Goal: Transaction & Acquisition: Purchase product/service

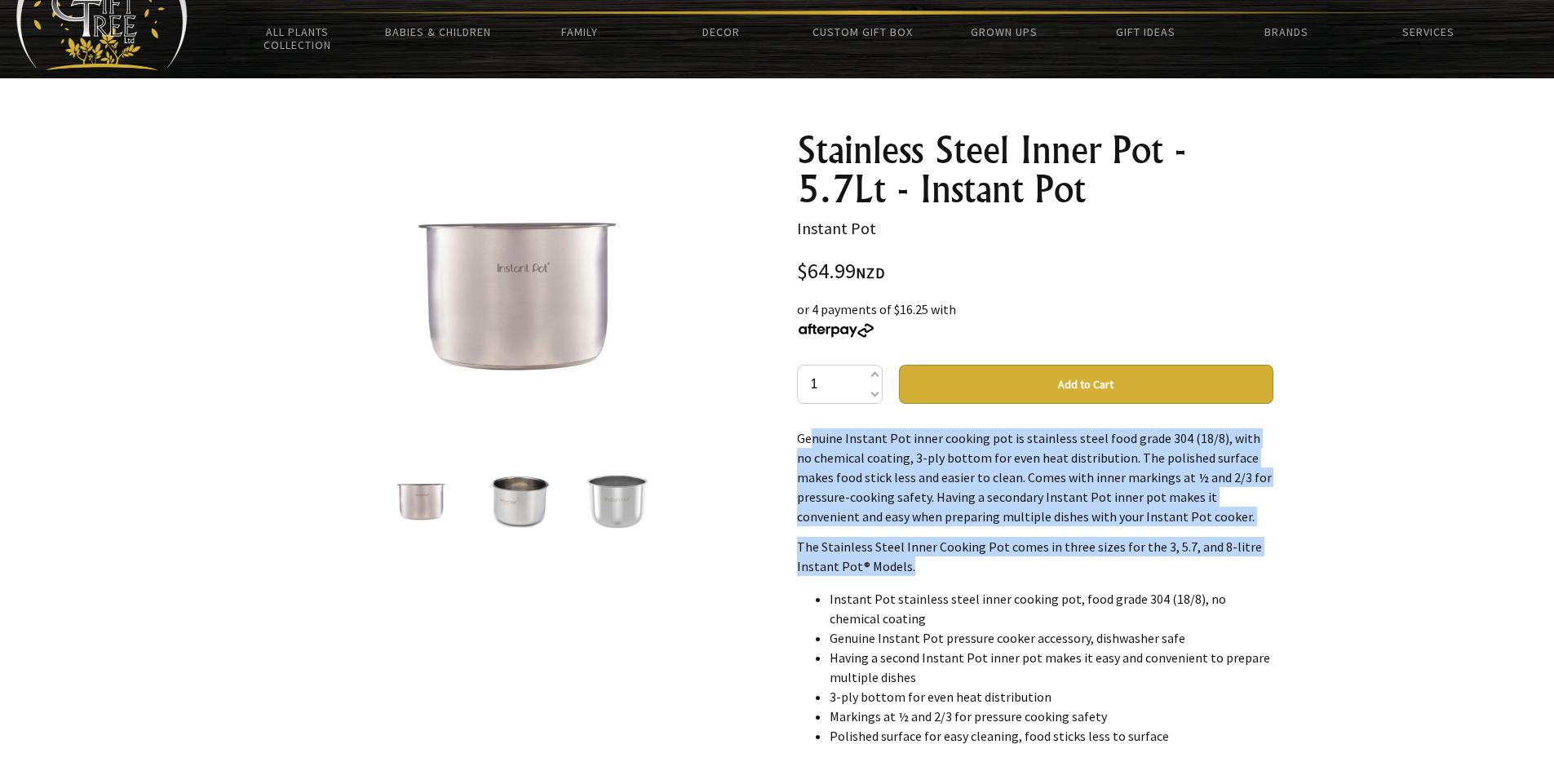
drag, startPoint x: 799, startPoint y: 436, endPoint x: 928, endPoint y: 573, distance: 188.7
click at [928, 573] on div "Genuine Instant Pot inner cooking pot is stainless steel food grade 304 (18/8),…" at bounding box center [1035, 591] width 476 height 326
copy div "Genuine Instant Pot inner cooking pot is stainless steel food grade 304 (18/8),…"
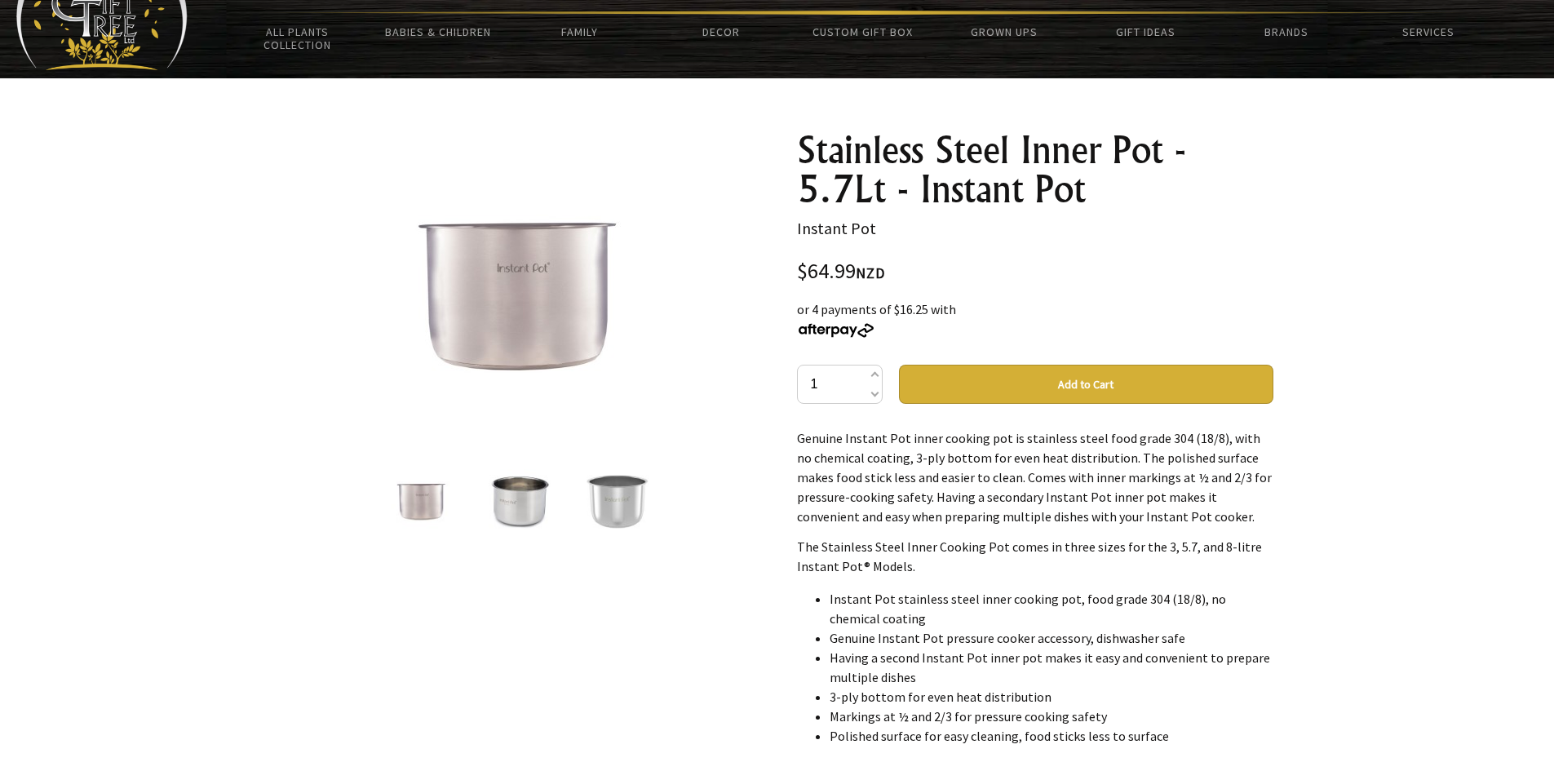
click at [1353, 543] on div at bounding box center [777, 613] width 1554 height 1071
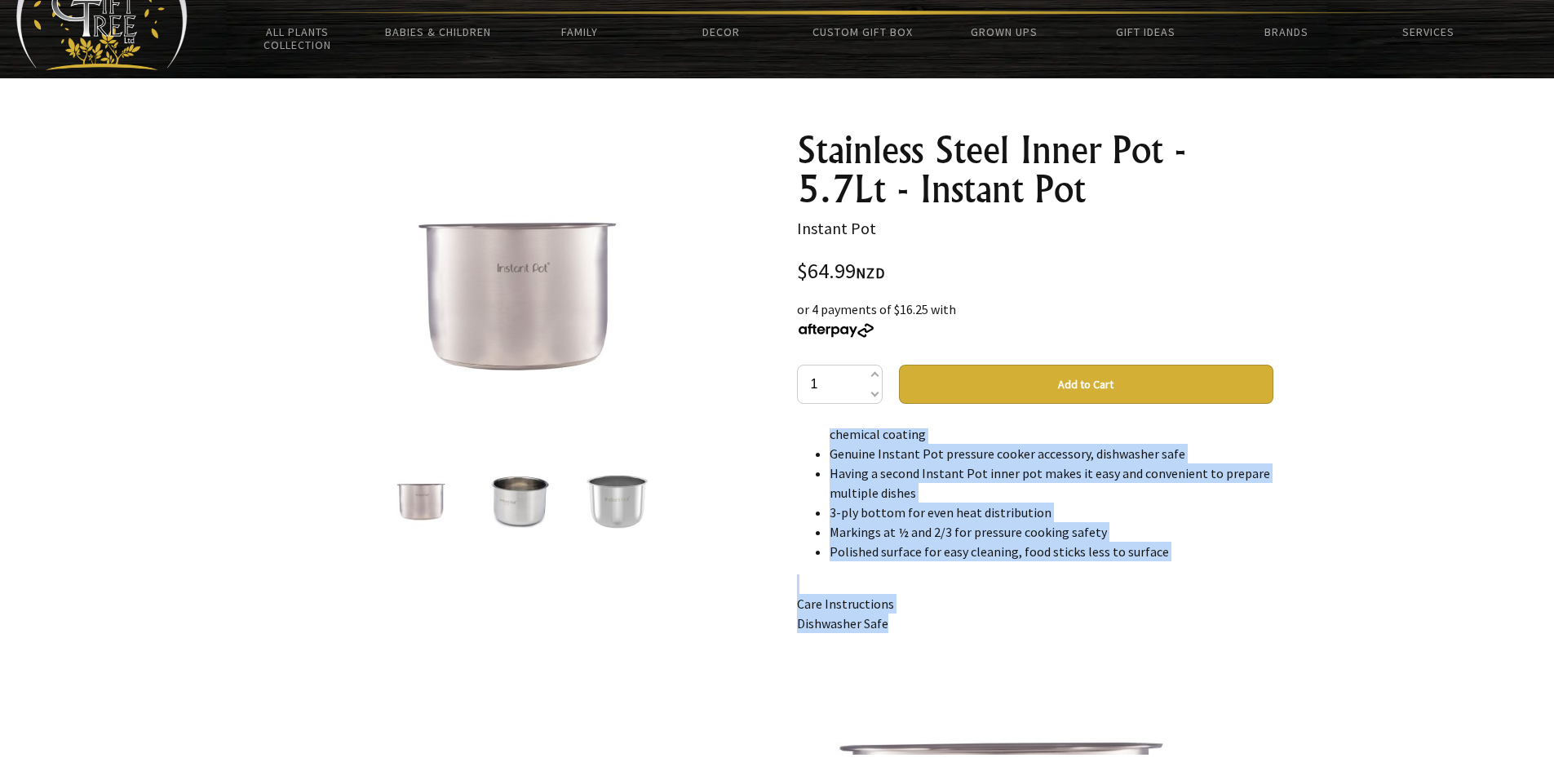
scroll to position [219, 0]
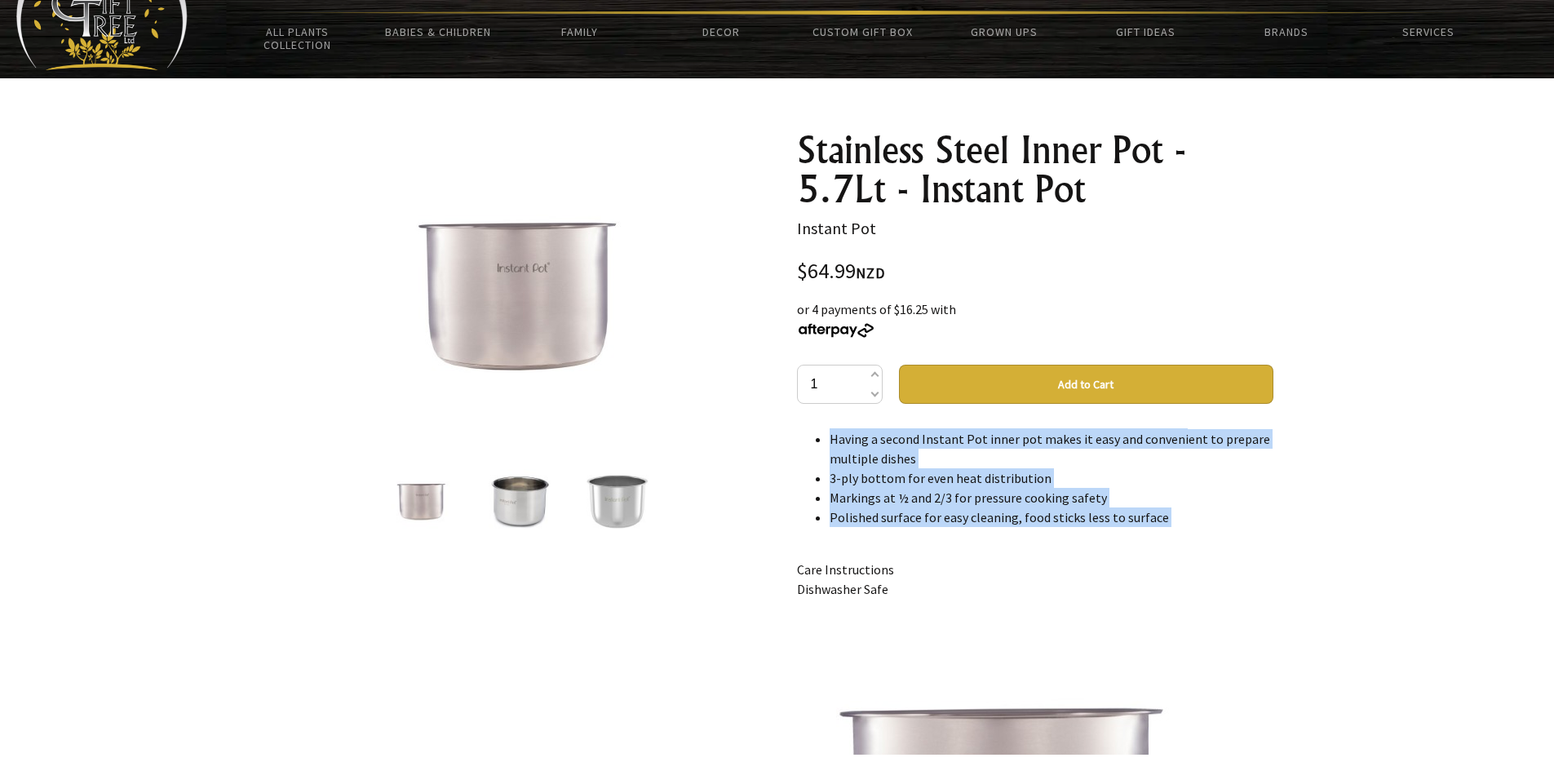
drag, startPoint x: 833, startPoint y: 602, endPoint x: 1019, endPoint y: 536, distance: 197.4
click at [1019, 536] on div "Genuine Instant Pot inner cooking pot is stainless steel food grade 304 (18/8),…" at bounding box center [1035, 591] width 476 height 326
copy ul "nstant Pot stainless steel inner cooking pot, food grade 304 (18/8), no chemica…"
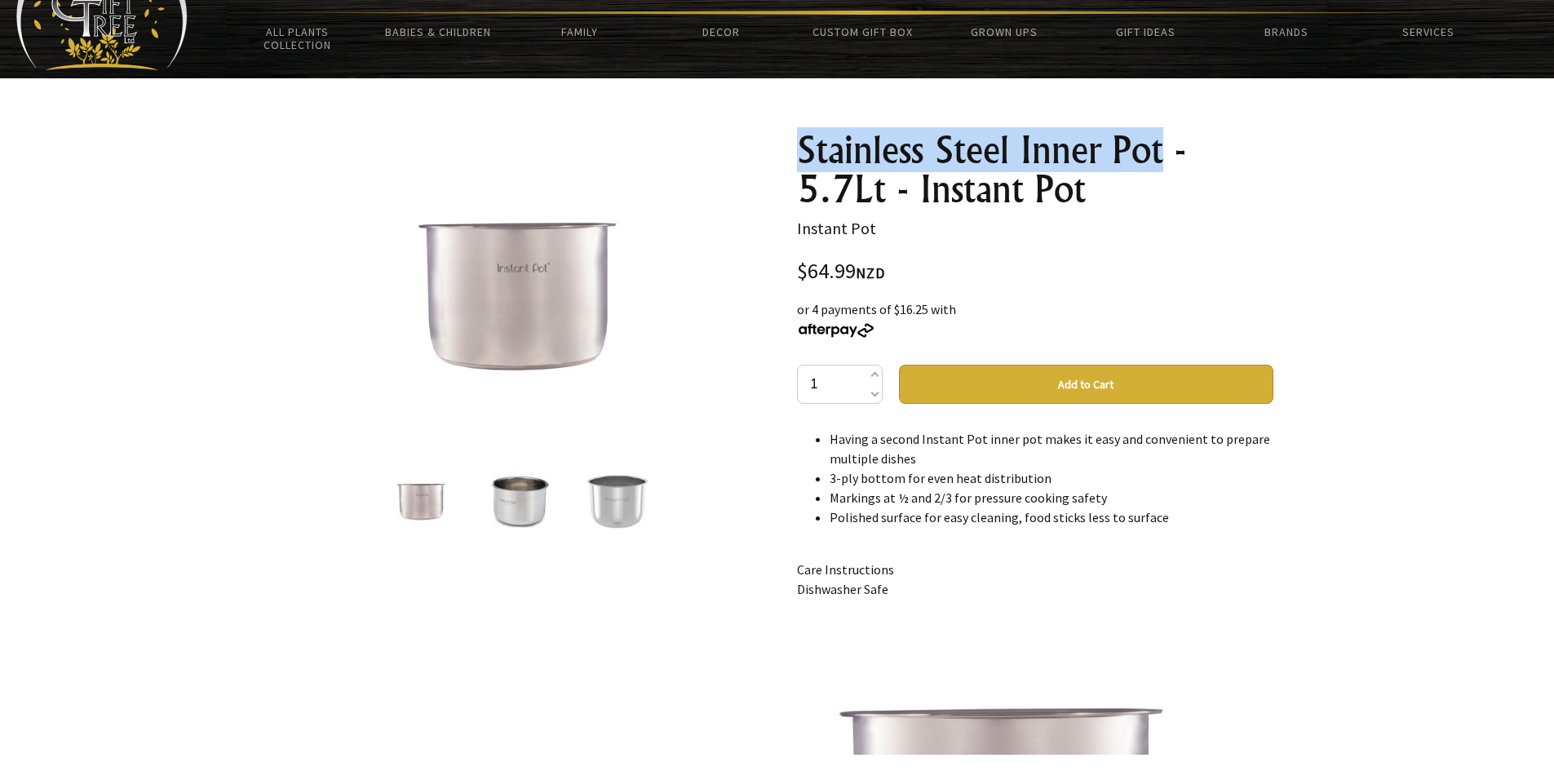
drag, startPoint x: 1165, startPoint y: 155, endPoint x: 798, endPoint y: 147, distance: 367.2
click at [798, 147] on h1 "Stainless Steel Inner Pot - 5.7Lt - Instant Pot" at bounding box center [1035, 170] width 476 height 78
copy h1 "Stainless Steel Inner Pot"
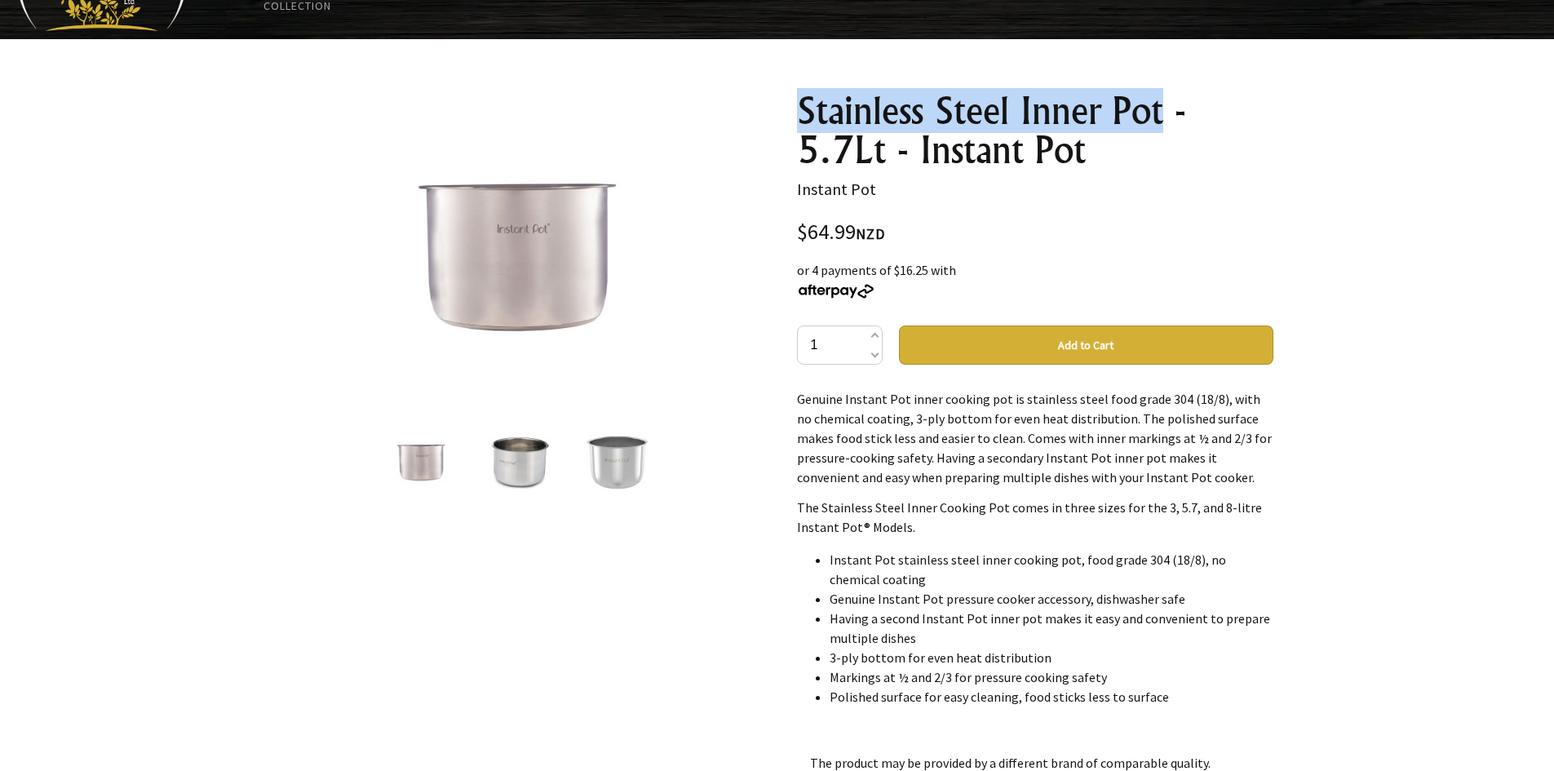
scroll to position [82, 0]
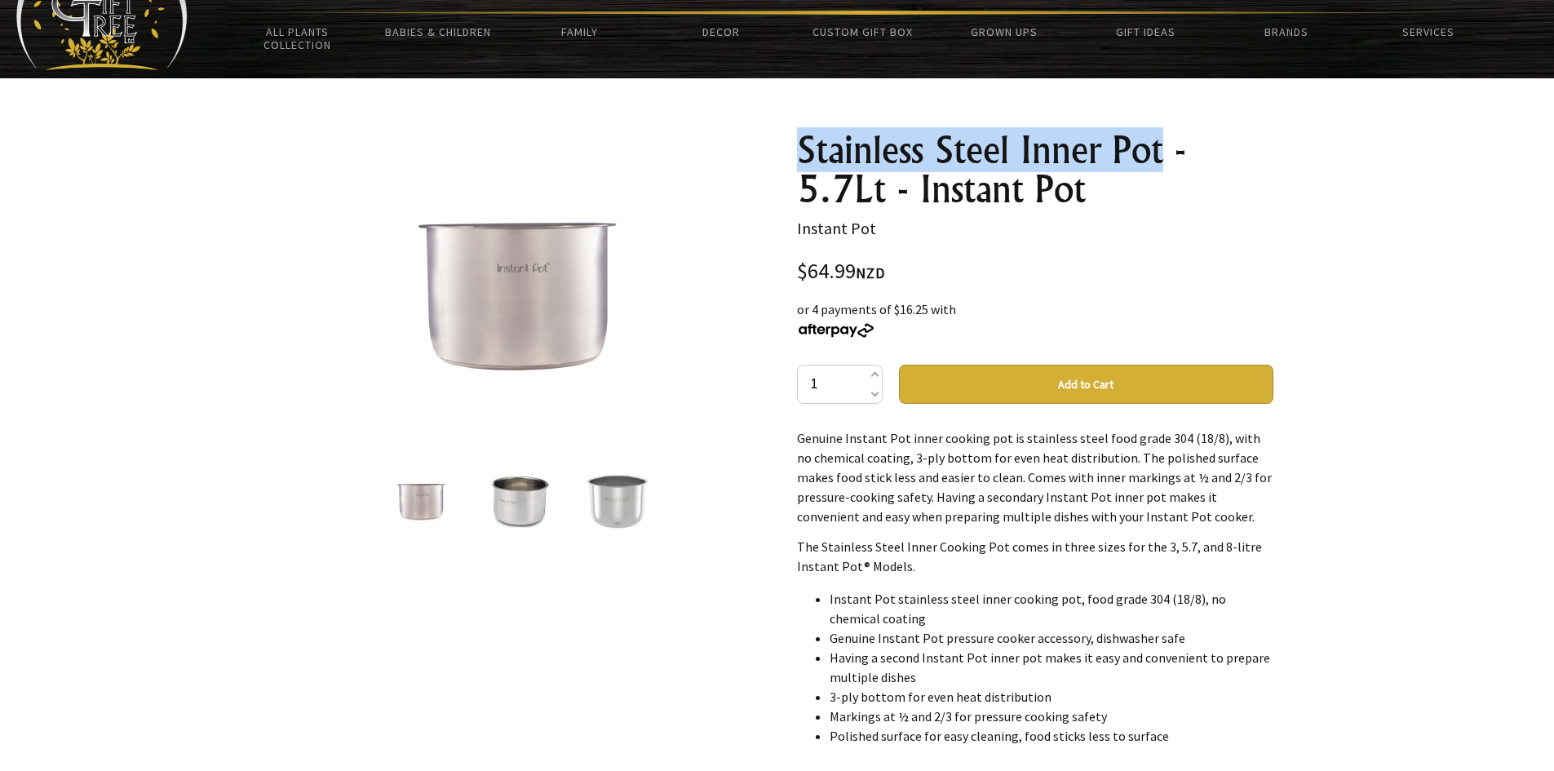
click at [1121, 379] on button "Add to Cart" at bounding box center [1086, 384] width 374 height 39
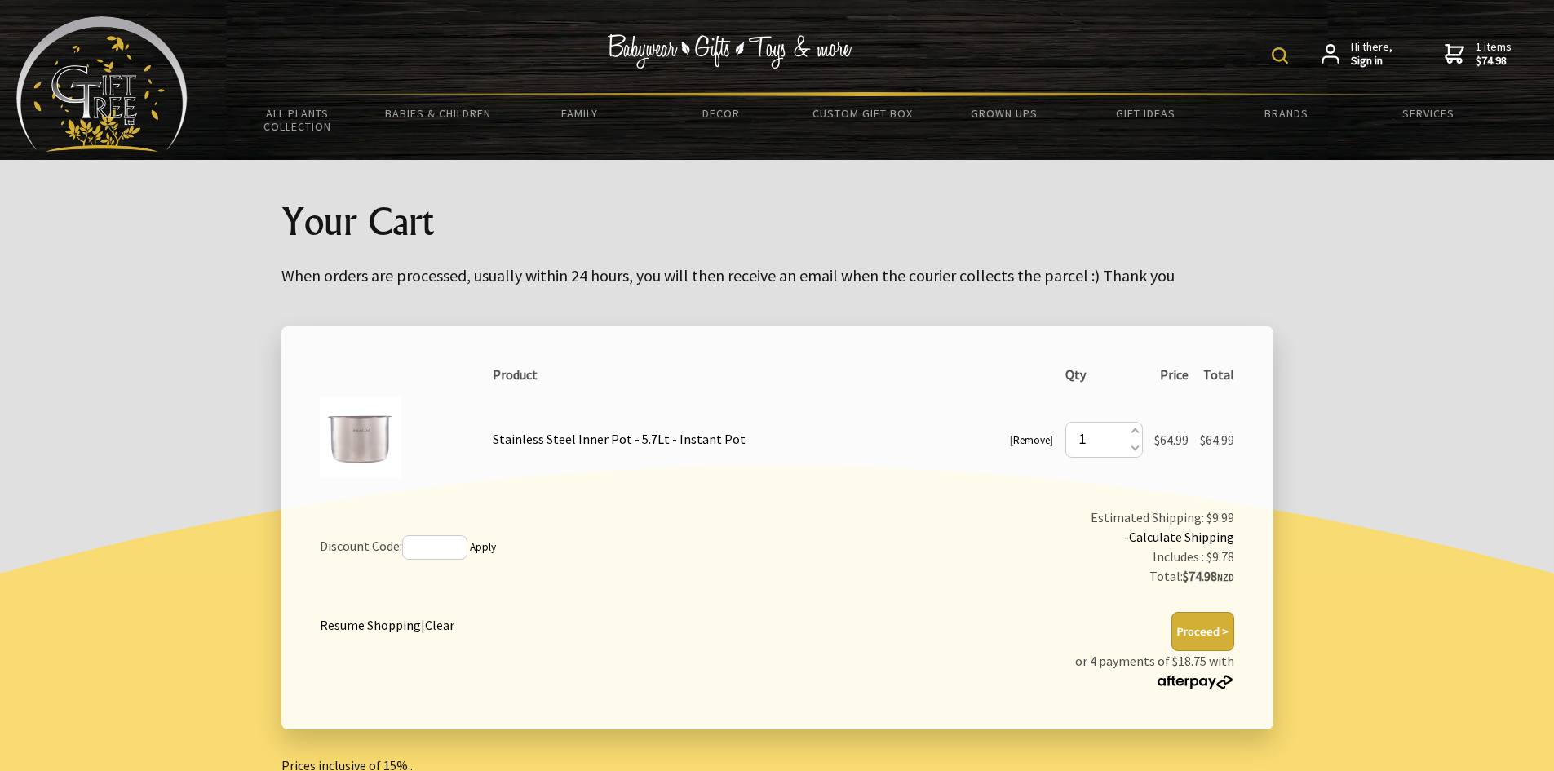
click at [1197, 634] on button "Proceed >" at bounding box center [1202, 631] width 63 height 39
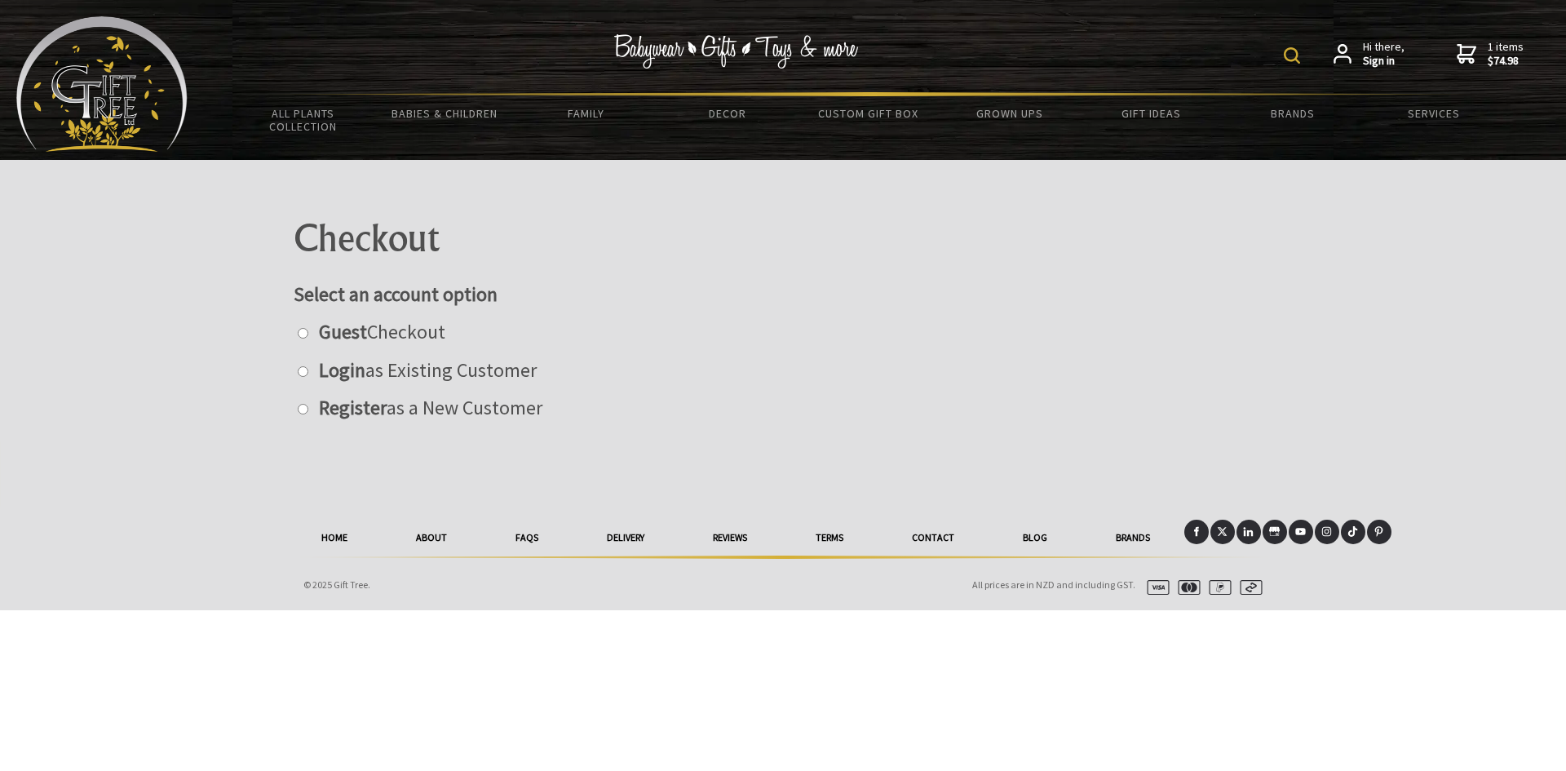
click at [303, 334] on input "radio" at bounding box center [303, 333] width 11 height 11
radio input "true"
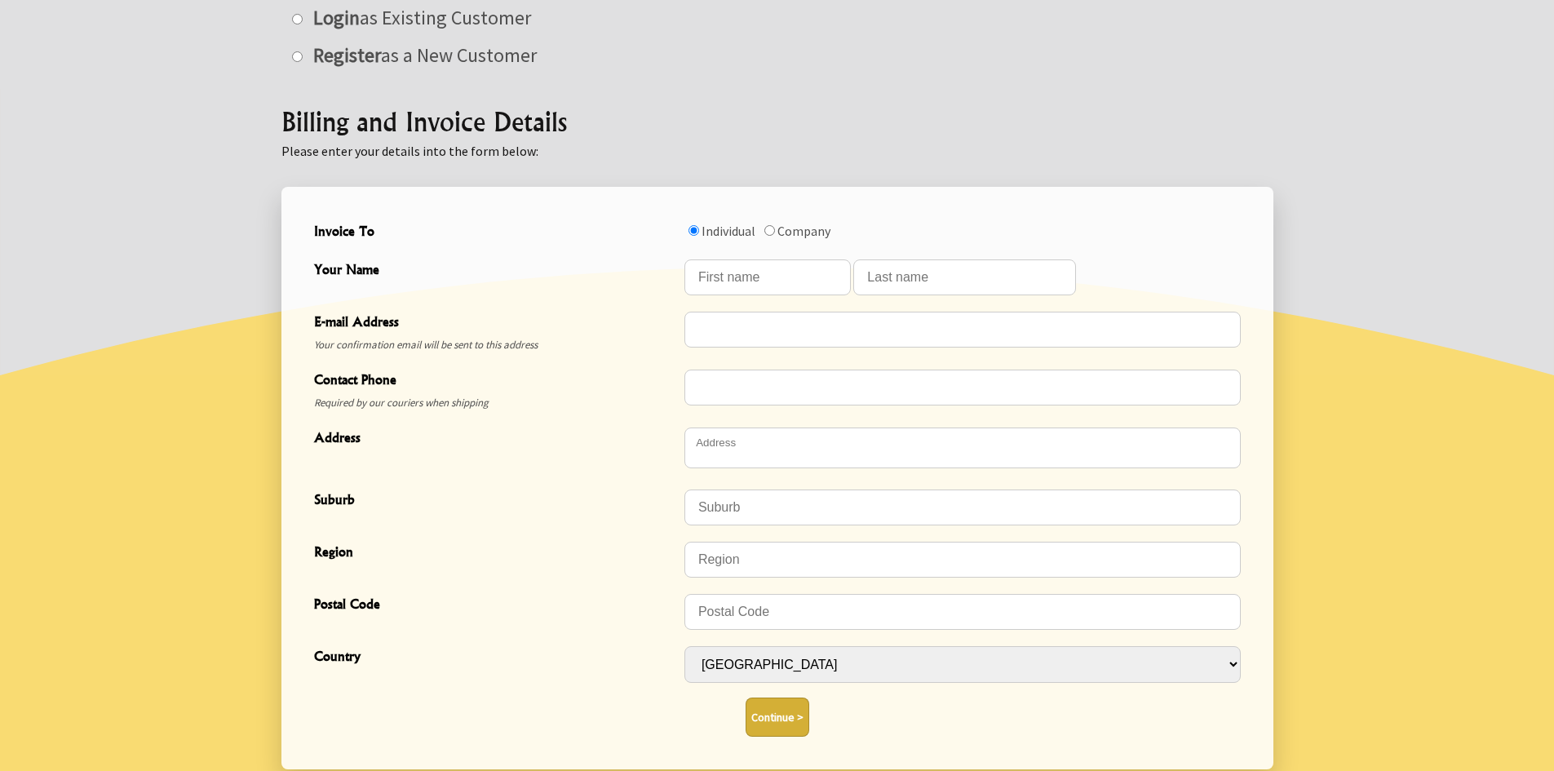
scroll to position [245, 0]
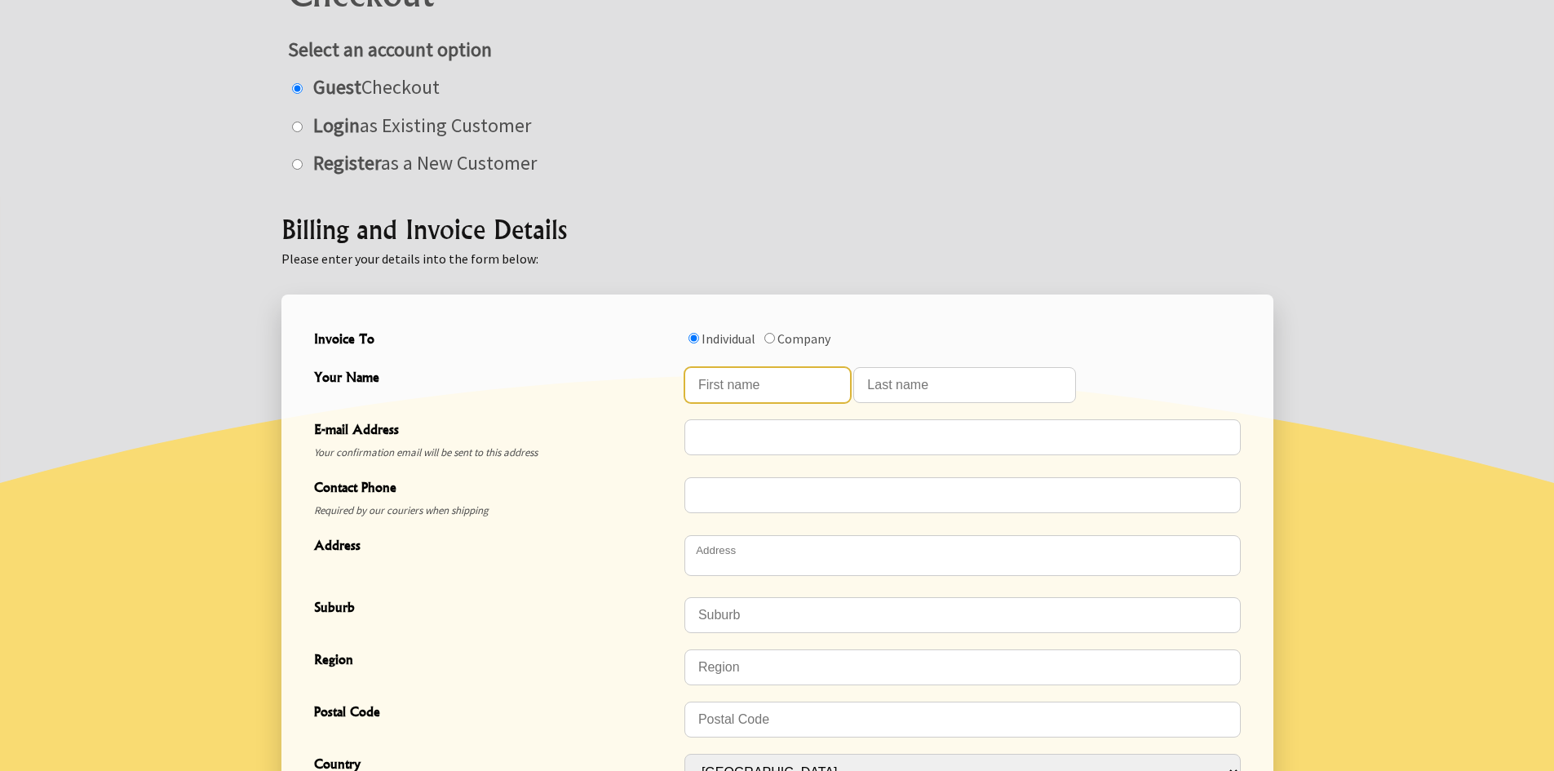
click at [800, 387] on input "Your Name" at bounding box center [767, 385] width 166 height 36
type input "Alexander"
type input "Romitsyn"
type input "slivovica1969@gmail.com"
type input "0226954988"
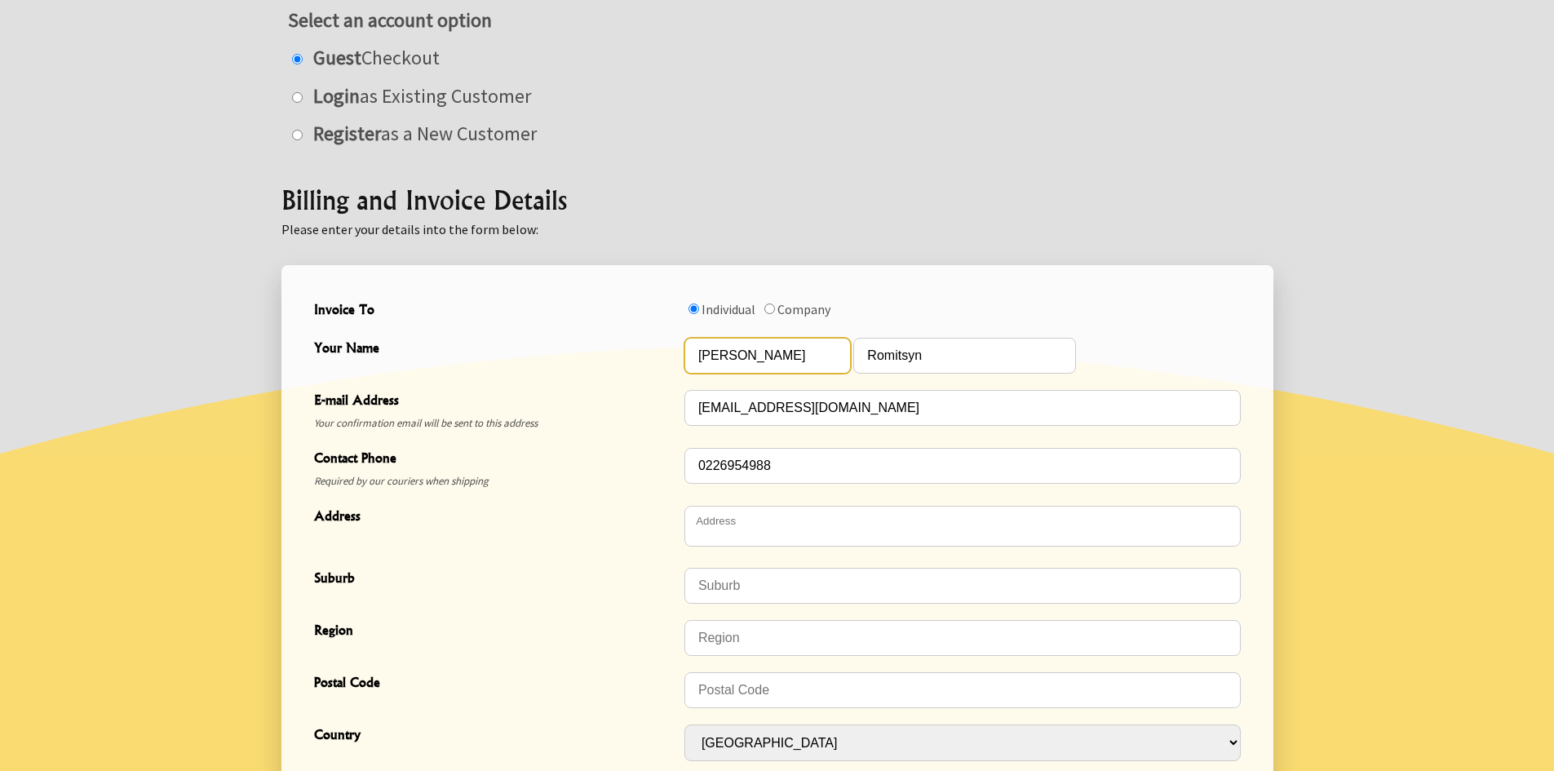
scroll to position [326, 0]
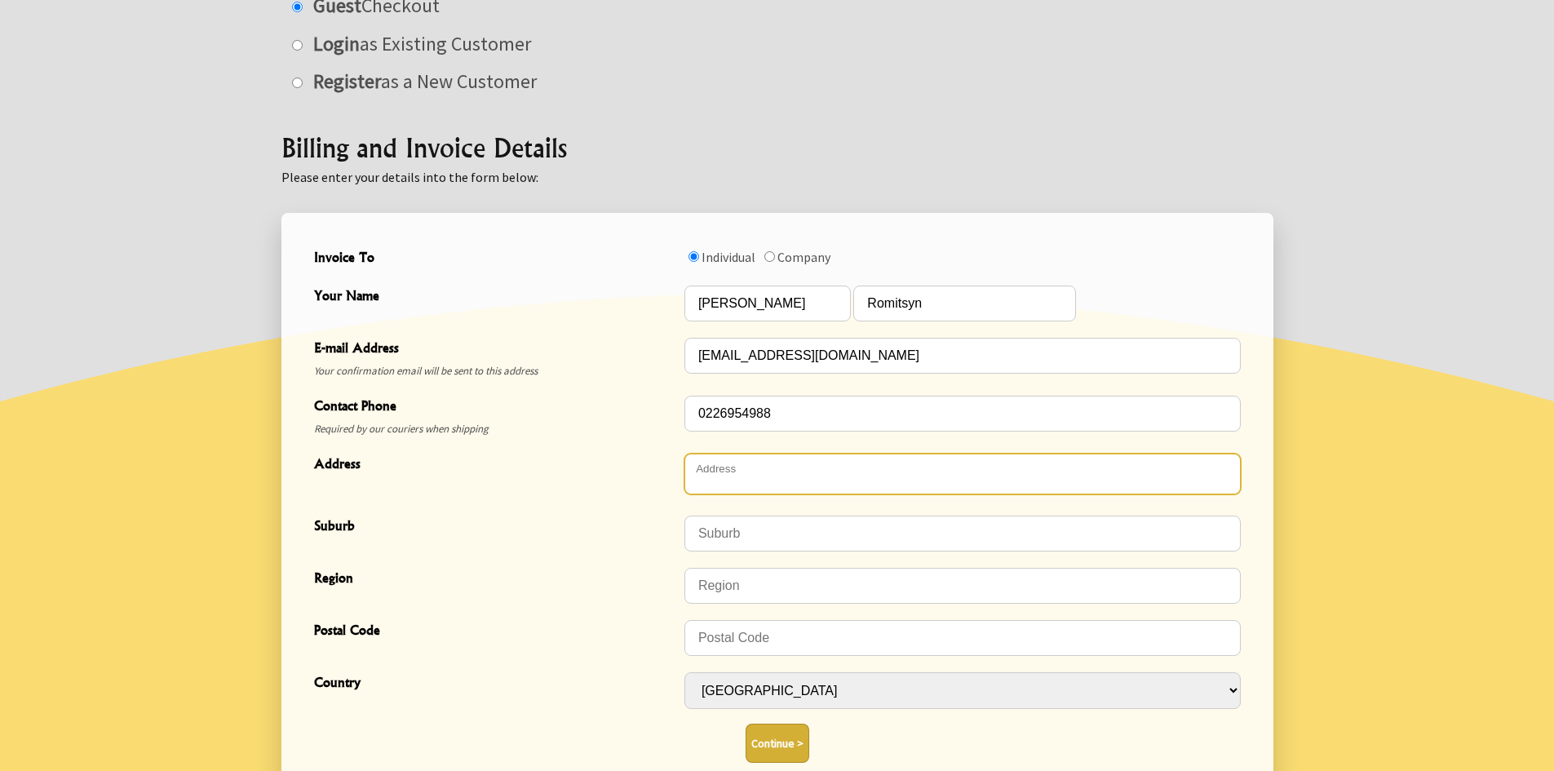
click at [759, 468] on textarea "Address" at bounding box center [962, 474] width 556 height 41
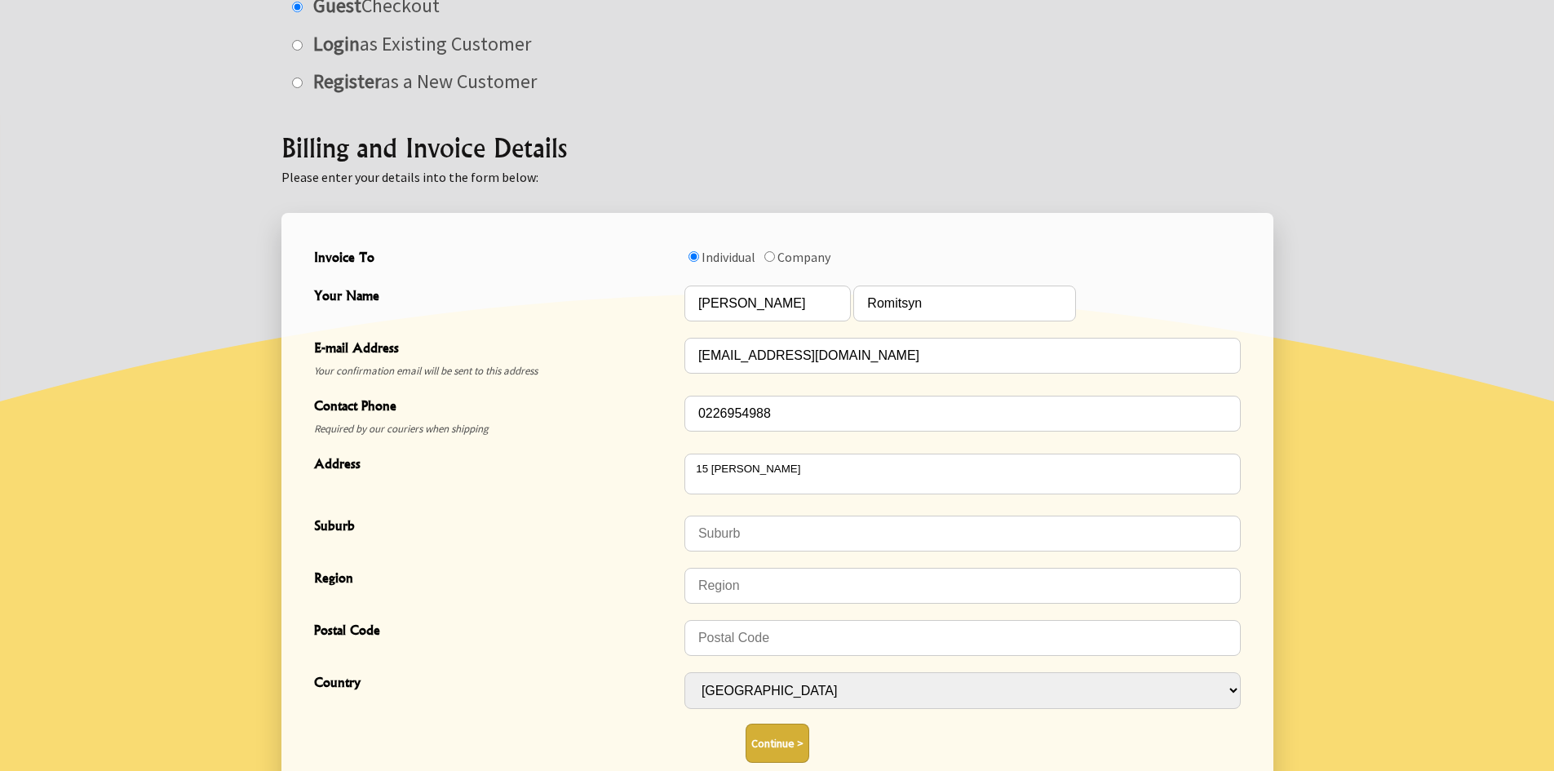
type textarea "15 Middleton Road"
type input "Upper Riccarton"
type input "Christchurch"
type input "8041"
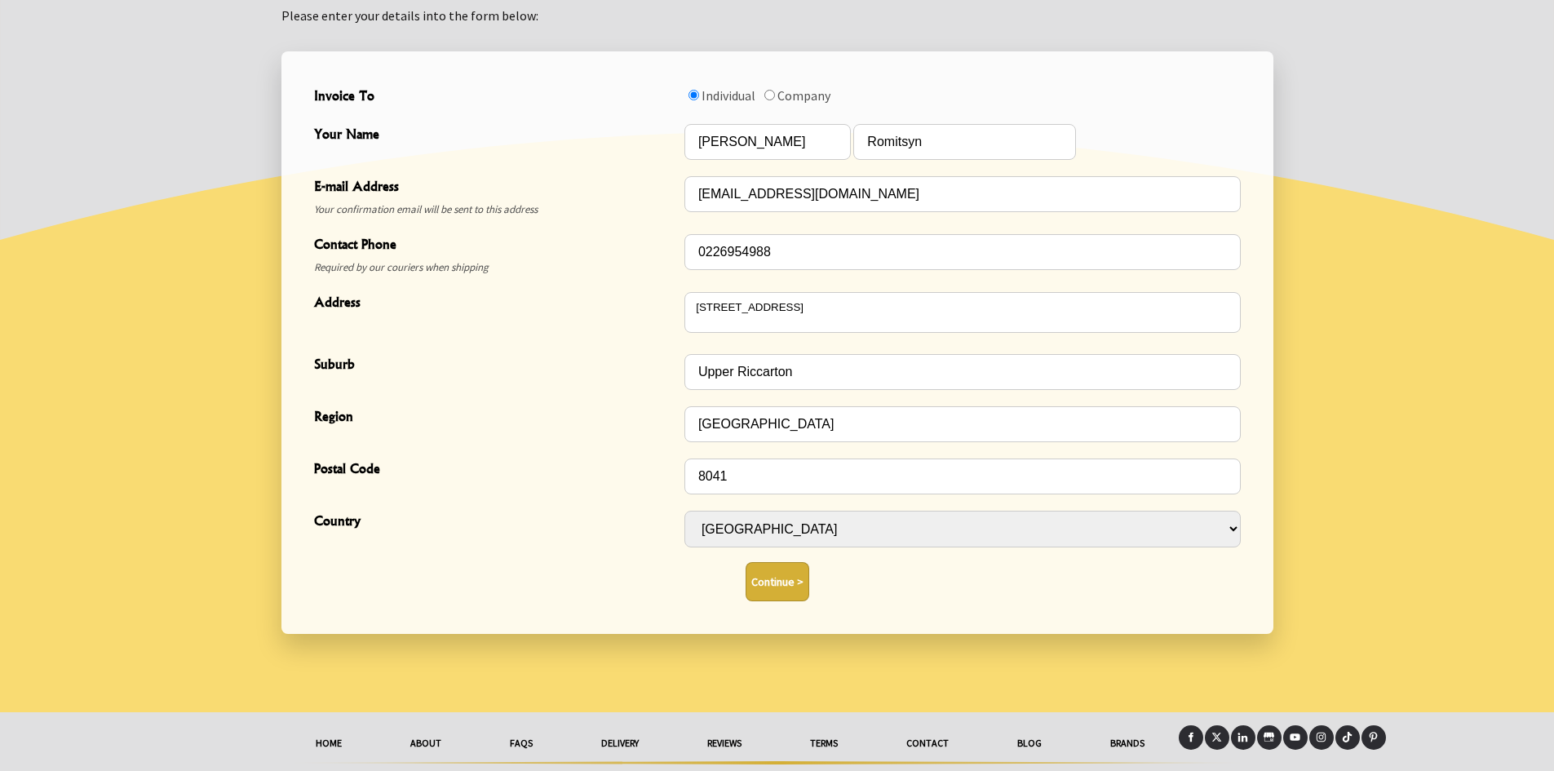
scroll to position [489, 0]
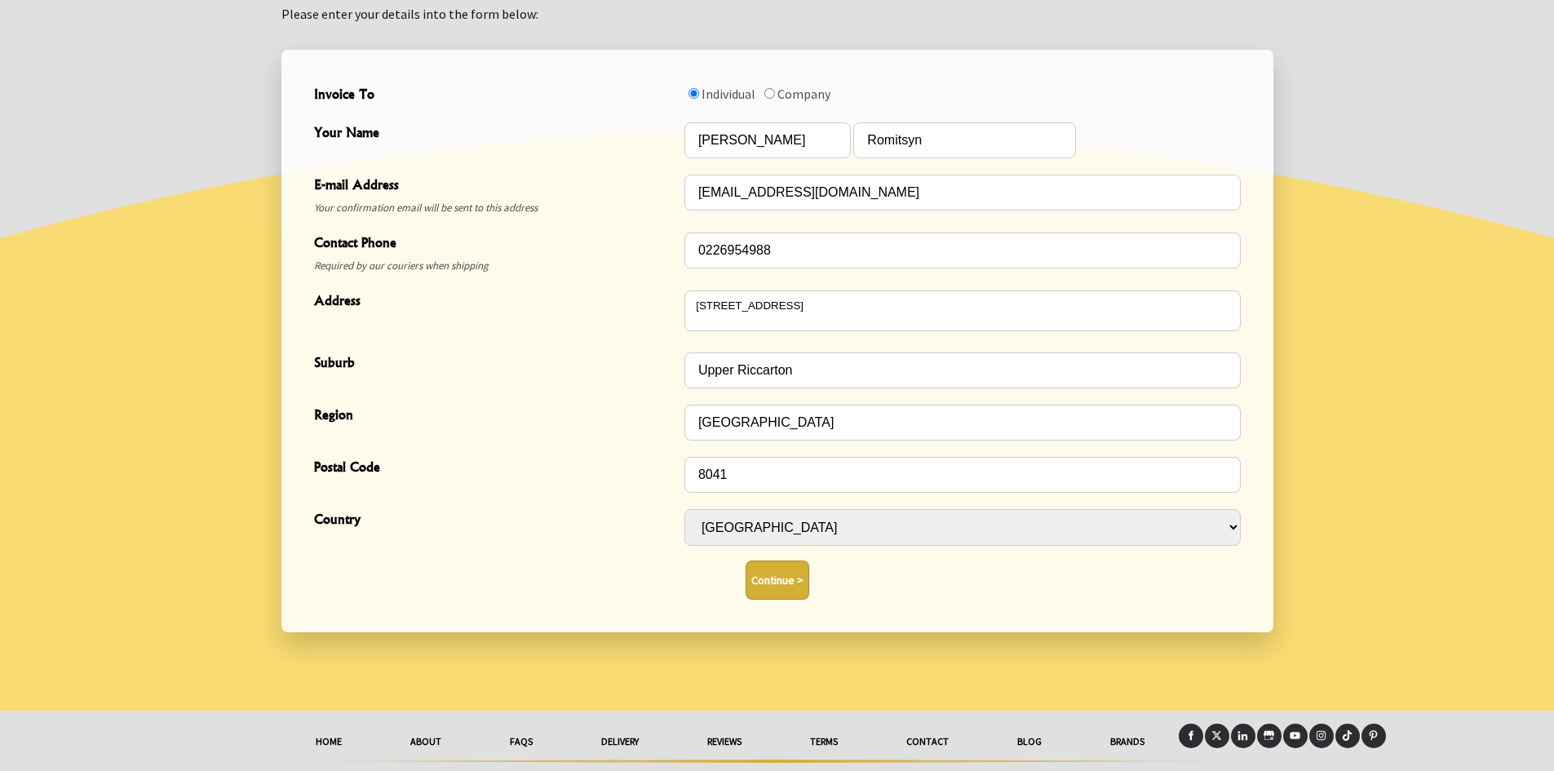
click at [784, 589] on button "Continue >" at bounding box center [778, 579] width 64 height 39
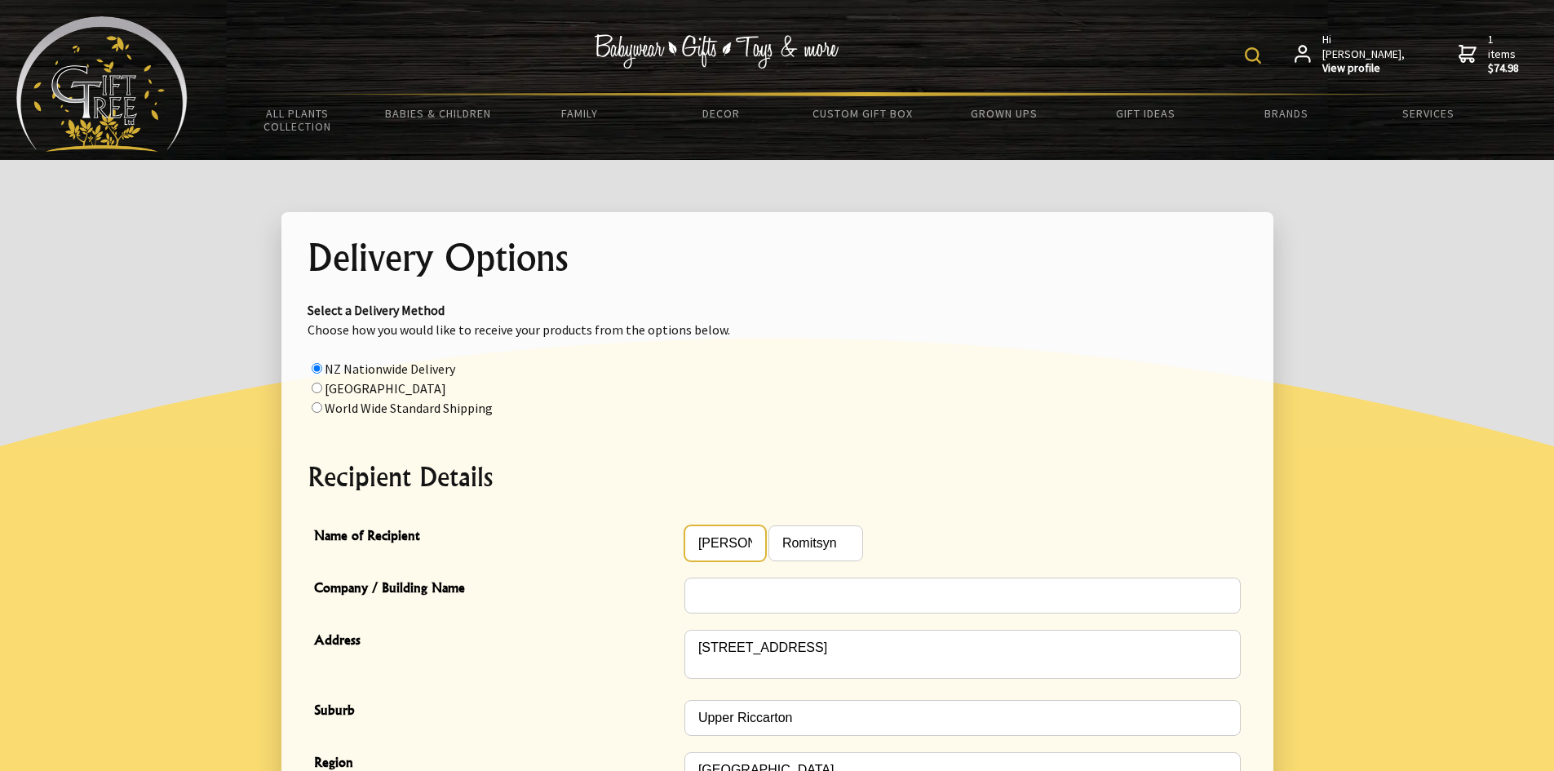
click at [755, 539] on input "Alexander" at bounding box center [725, 543] width 82 height 36
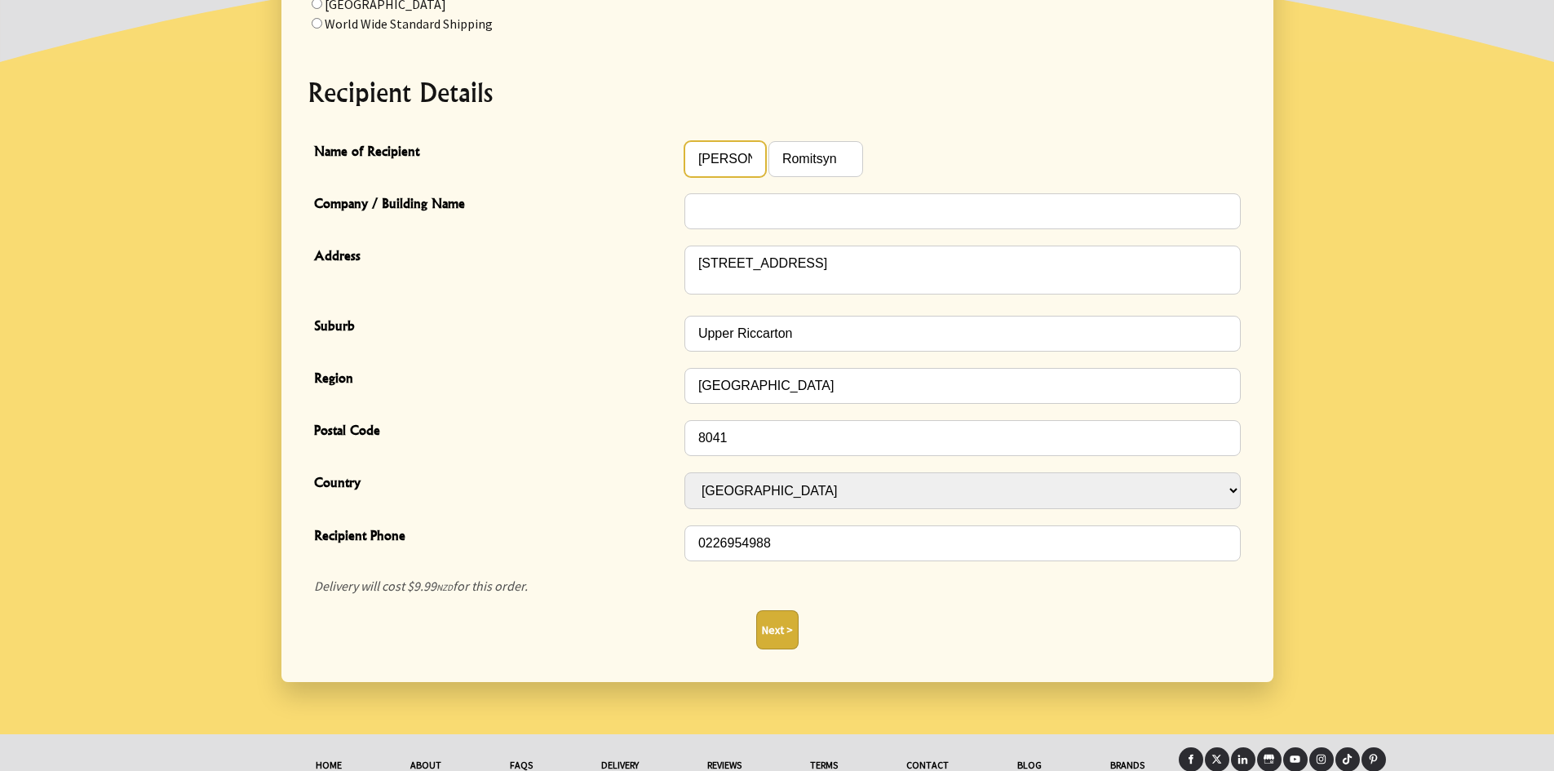
scroll to position [408, 0]
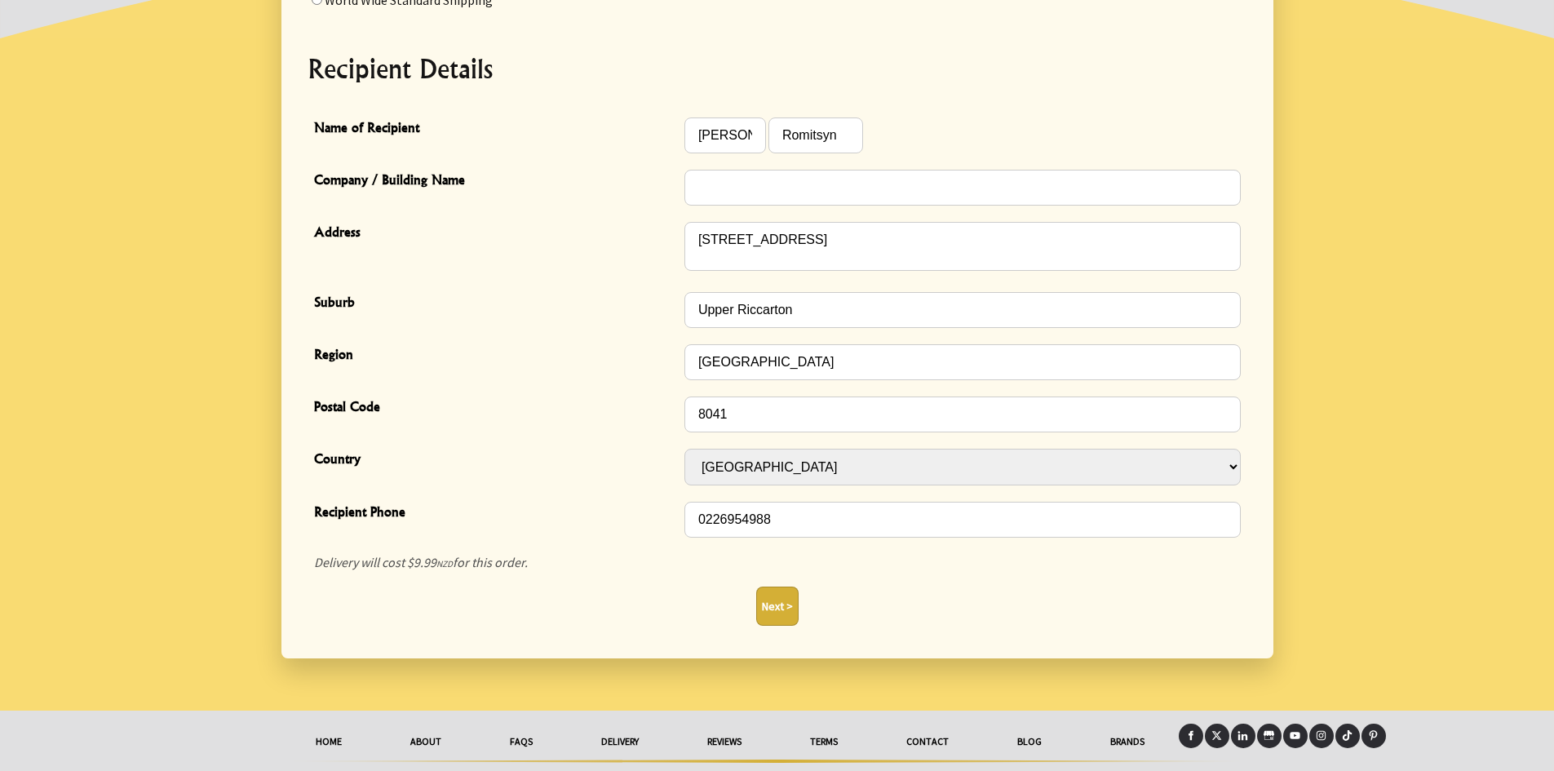
click at [768, 604] on button "Next >" at bounding box center [777, 606] width 42 height 39
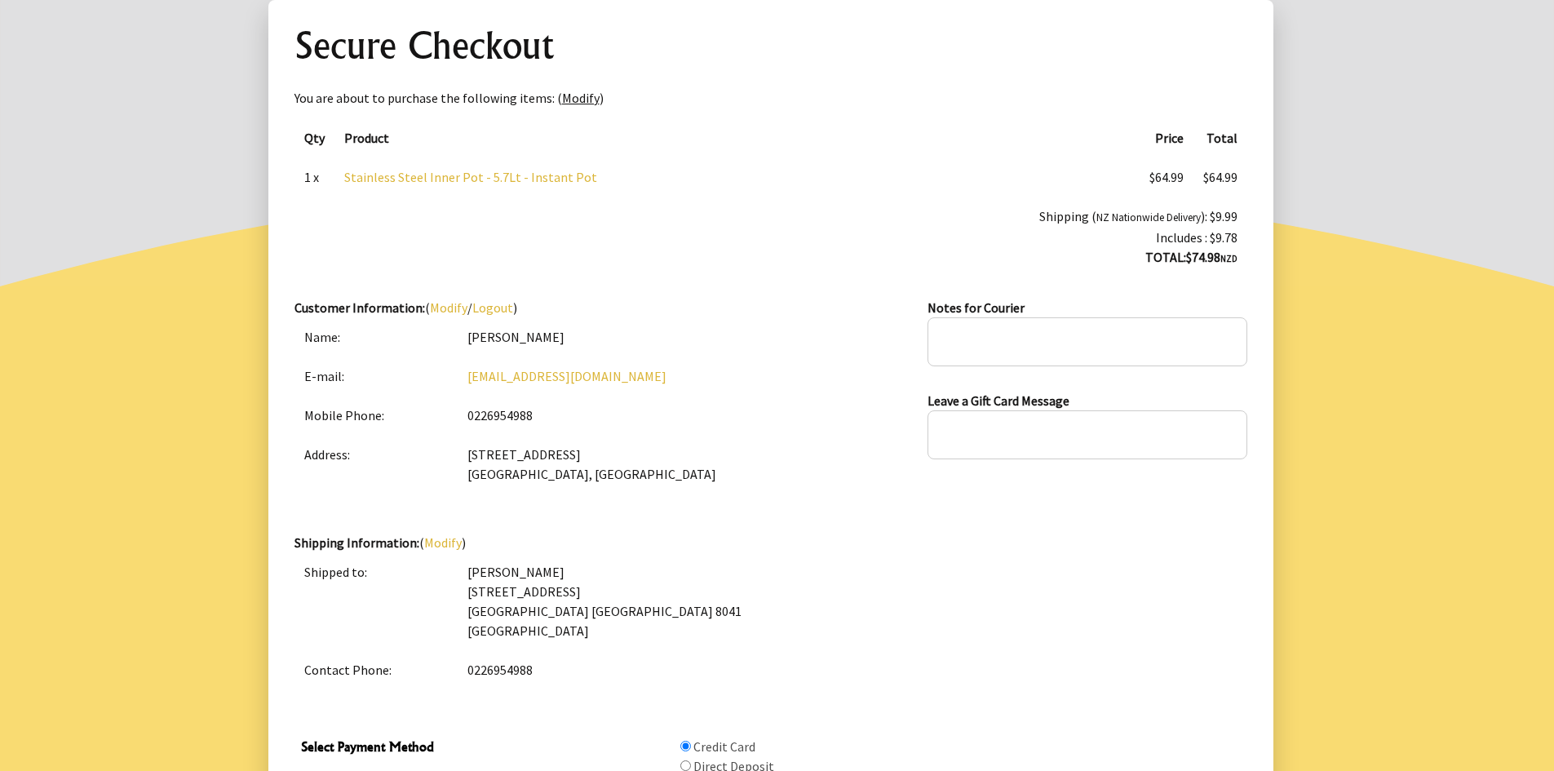
scroll to position [82, 0]
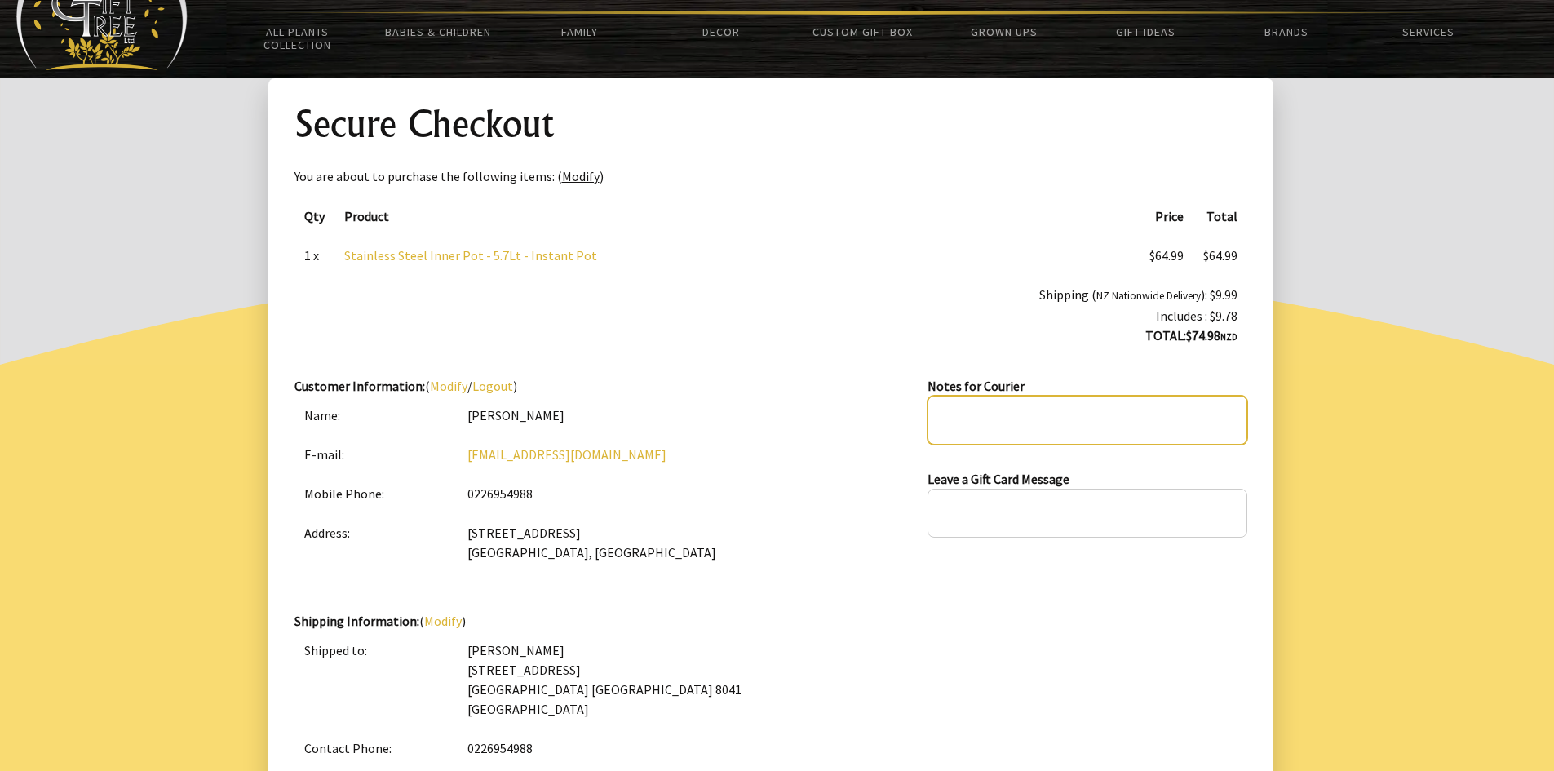
click at [974, 422] on textarea at bounding box center [1087, 420] width 319 height 49
drag, startPoint x: 1004, startPoint y: 426, endPoint x: 923, endPoint y: 412, distance: 81.9
click at [923, 412] on div "Customer Information: ( Modify / Logout ) Name: Alexander Romitsyn E-mail: sliv…" at bounding box center [770, 493] width 953 height 235
type textarea "If nobody is at home, please leave it in front of the house's front door"
click at [990, 410] on textarea "If nobody is at home, please leave it in front of the house's front door" at bounding box center [1087, 420] width 319 height 49
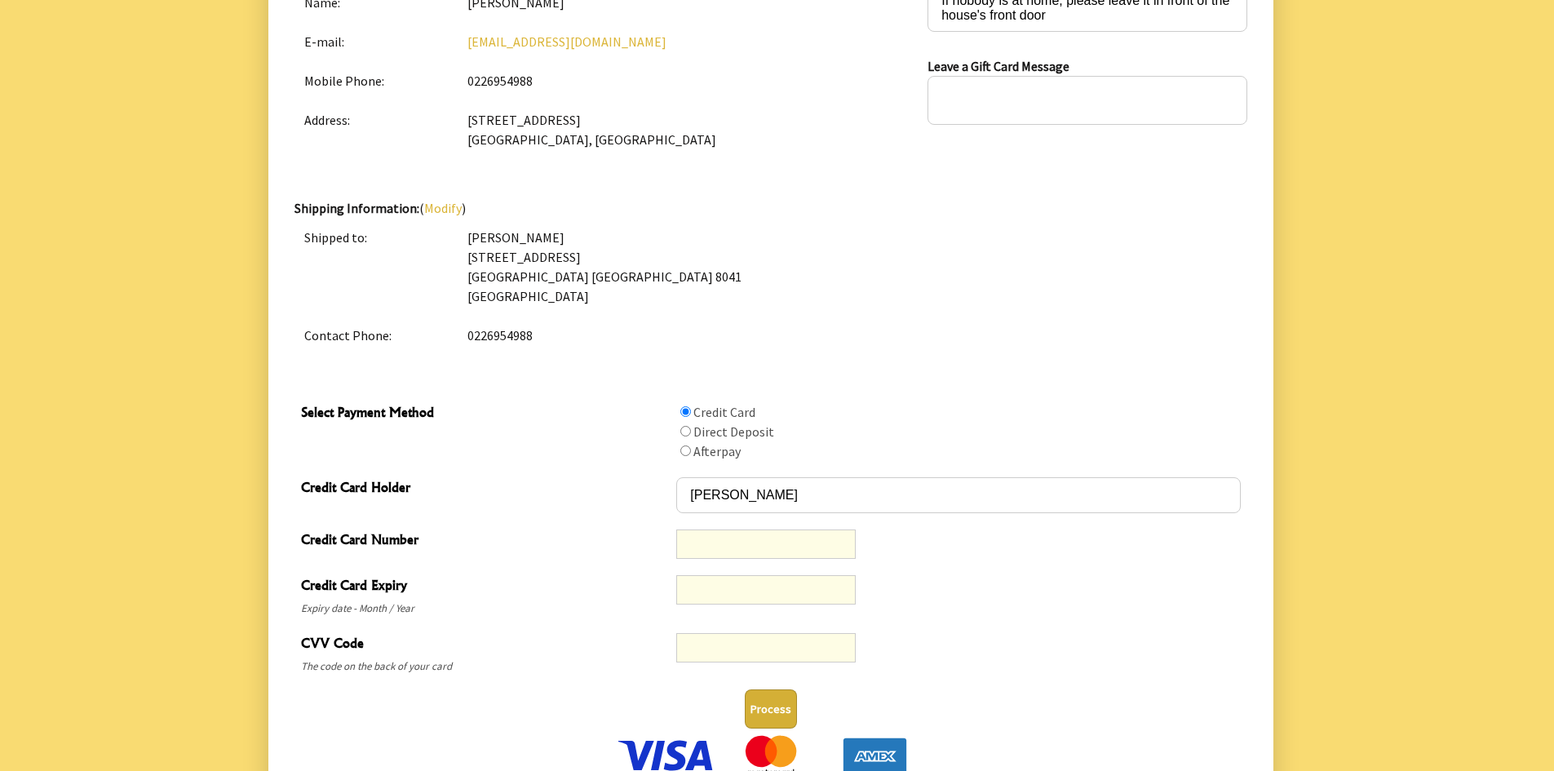
scroll to position [644, 0]
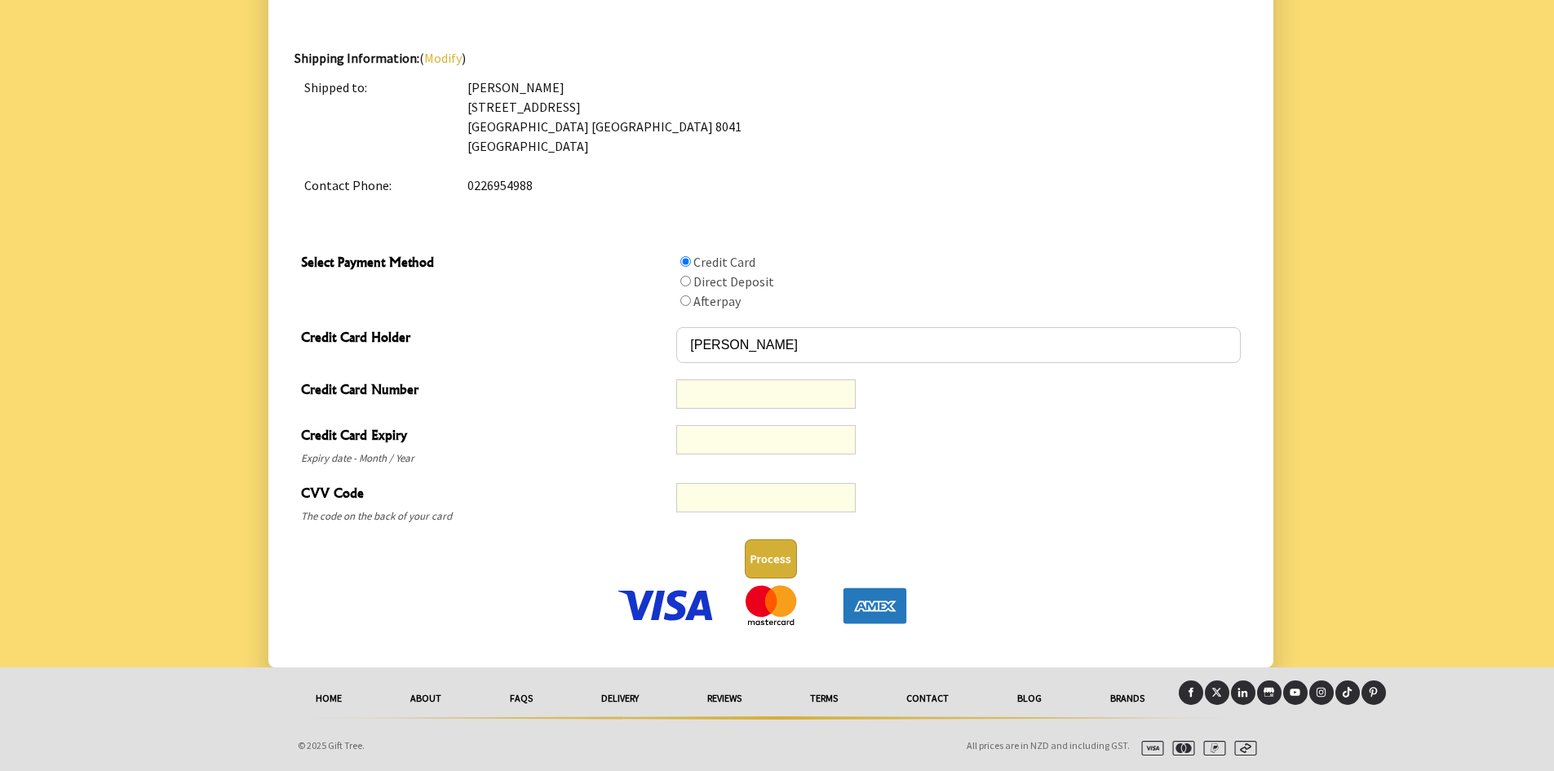
click at [772, 565] on button "Process" at bounding box center [771, 558] width 52 height 39
